Goal: Find contact information: Find contact information

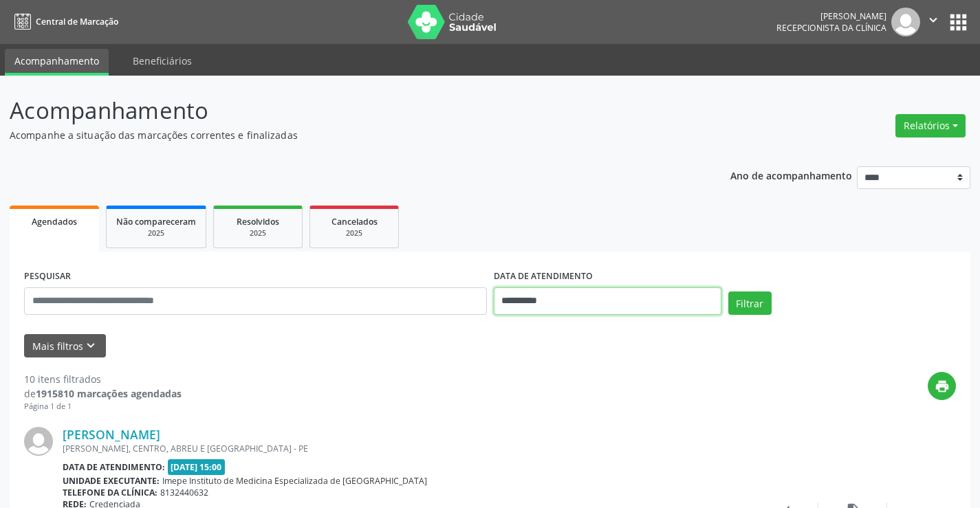
click at [568, 305] on input "**********" at bounding box center [608, 302] width 228 height 28
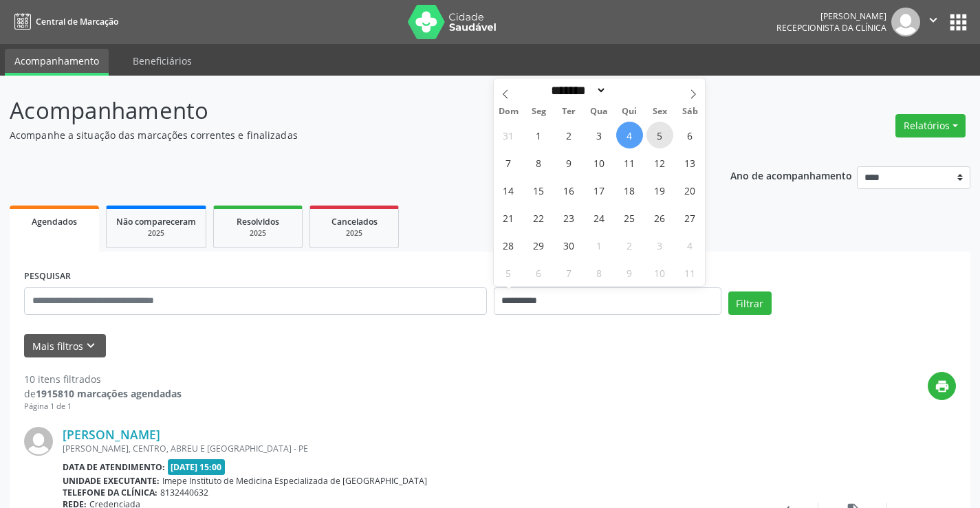
click at [655, 138] on span "5" at bounding box center [660, 135] width 27 height 27
type input "**********"
click at [655, 138] on span "5" at bounding box center [660, 135] width 27 height 27
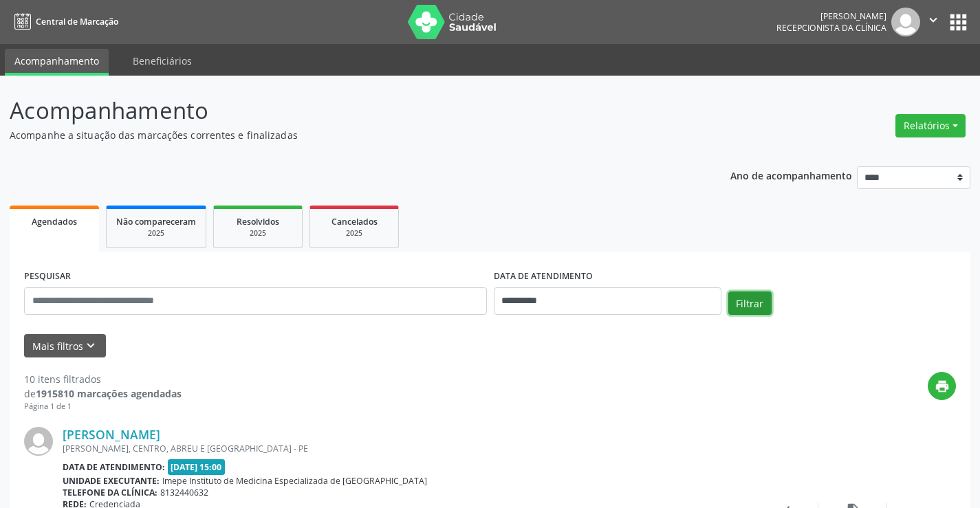
click at [749, 297] on button "Filtrar" at bounding box center [750, 303] width 43 height 23
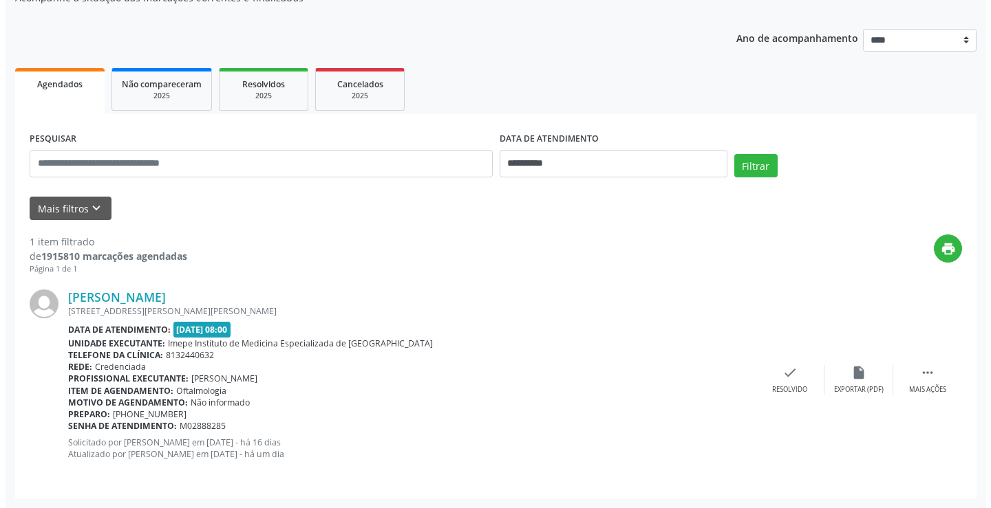
scroll to position [138, 0]
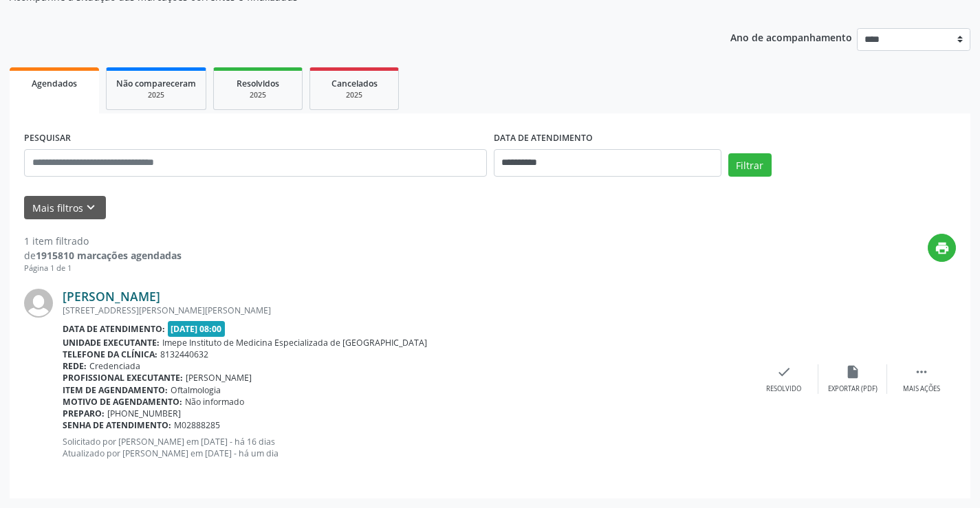
click at [138, 292] on link "[PERSON_NAME]" at bounding box center [112, 296] width 98 height 15
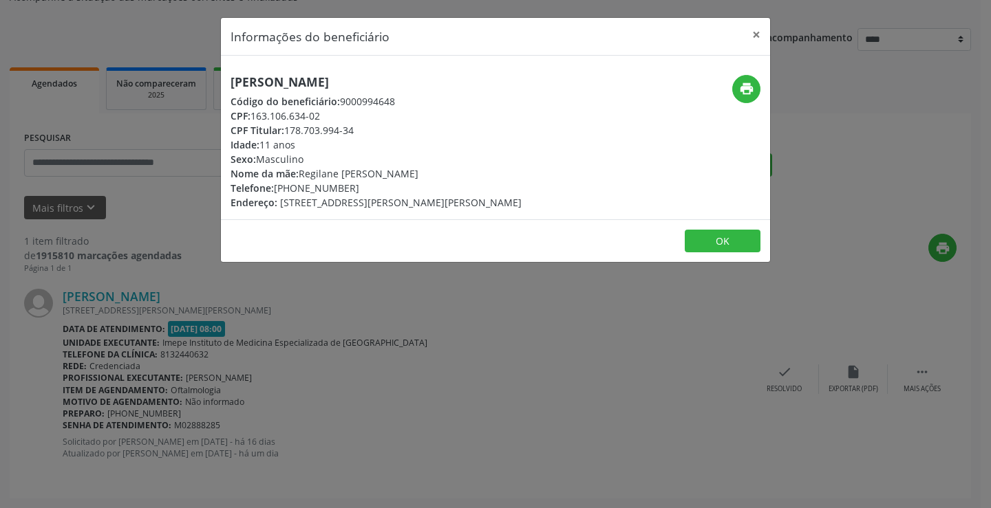
drag, startPoint x: 230, startPoint y: 80, endPoint x: 418, endPoint y: 78, distance: 188.5
click at [418, 78] on div "[PERSON_NAME] Código do beneficiário: 9000994648 CPF: 163.106.634-02 CPF Titula…" at bounding box center [404, 142] width 366 height 135
copy h5 "[PERSON_NAME]"
drag, startPoint x: 300, startPoint y: 189, endPoint x: 348, endPoint y: 189, distance: 48.2
click at [348, 189] on div "Telefone: [PHONE_NUMBER]" at bounding box center [375, 188] width 291 height 14
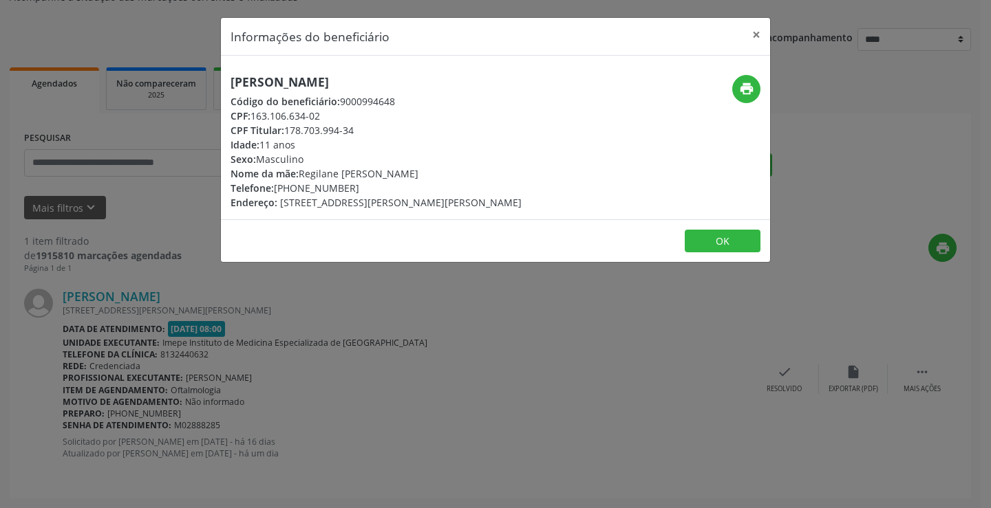
copy div "9754-6995"
